Goal: Navigation & Orientation: Go to known website

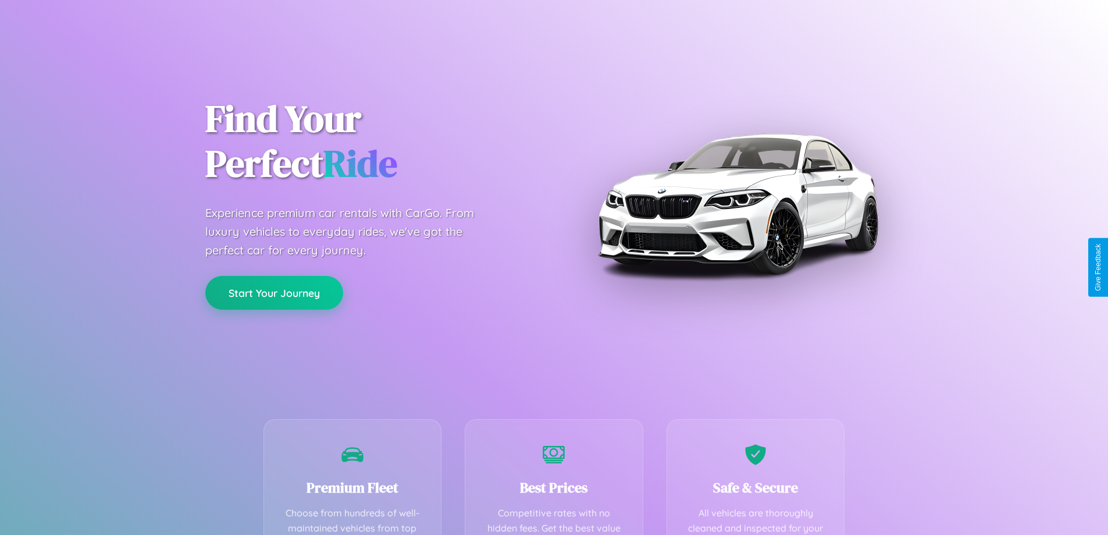
click at [274, 293] on button "Start Your Journey" at bounding box center [274, 293] width 138 height 34
click at [274, 292] on button "Start Your Journey" at bounding box center [274, 293] width 138 height 34
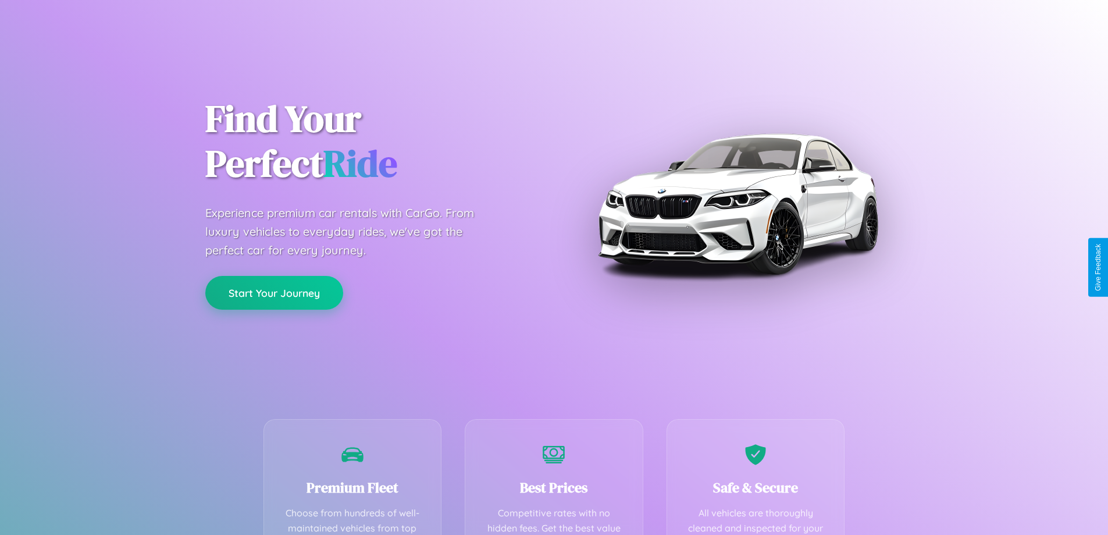
click at [274, 292] on button "Start Your Journey" at bounding box center [274, 293] width 138 height 34
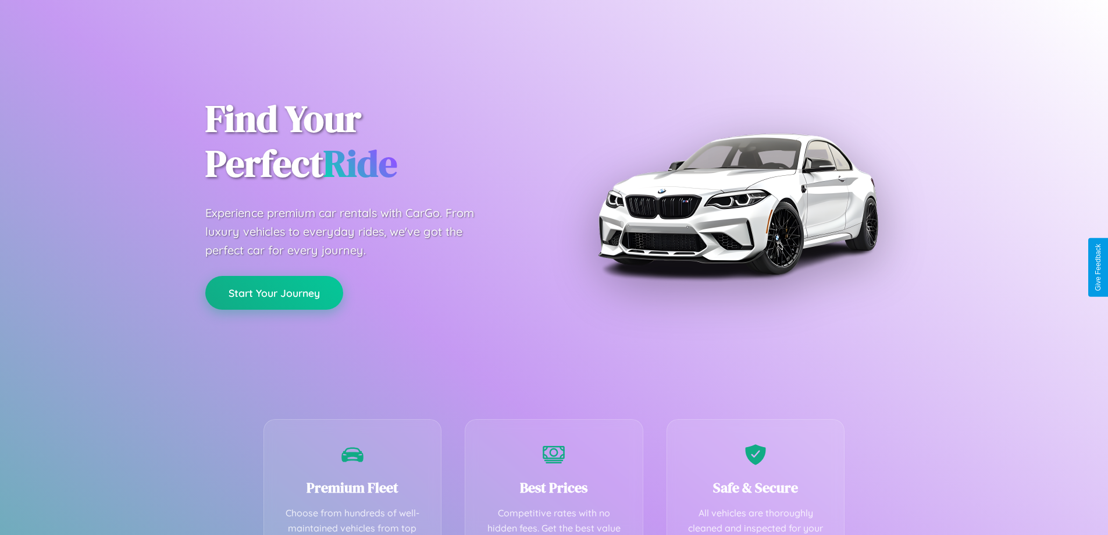
click at [274, 292] on button "Start Your Journey" at bounding box center [274, 293] width 138 height 34
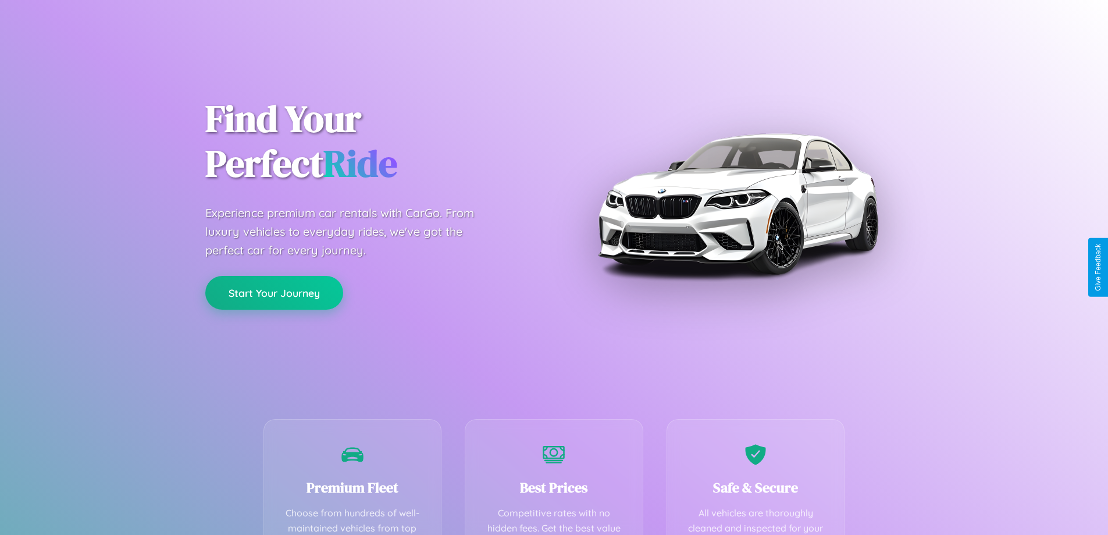
click at [274, 292] on button "Start Your Journey" at bounding box center [274, 293] width 138 height 34
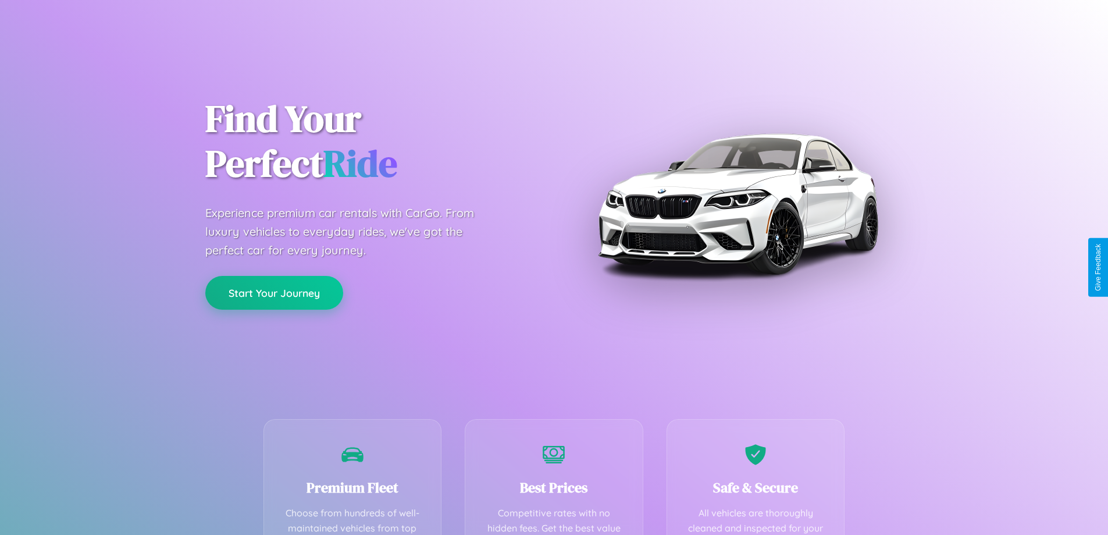
click at [274, 292] on button "Start Your Journey" at bounding box center [274, 293] width 138 height 34
